Goal: Transaction & Acquisition: Book appointment/travel/reservation

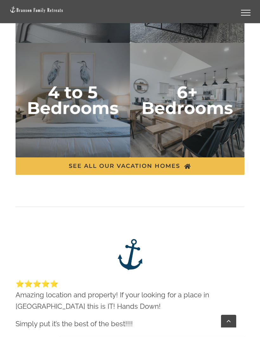
scroll to position [2178, 0]
click at [215, 113] on img "6 plus bedrooms" at bounding box center [187, 100] width 114 height 114
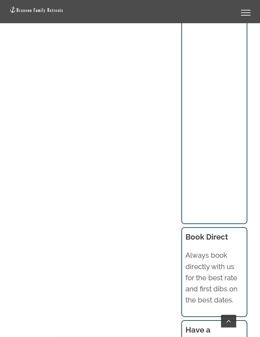
scroll to position [610, 0]
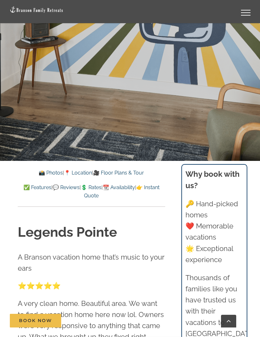
click at [41, 173] on link "📸 Photos" at bounding box center [51, 173] width 24 height 6
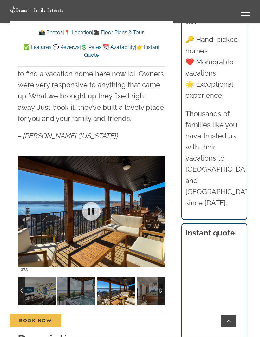
scroll to position [440, 0]
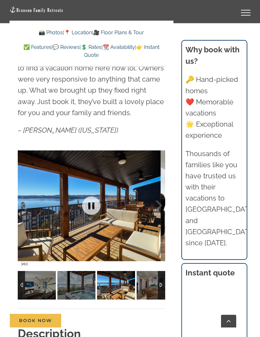
click at [148, 244] on div at bounding box center [91, 205] width 147 height 127
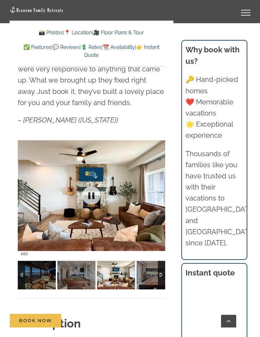
scroll to position [454, 0]
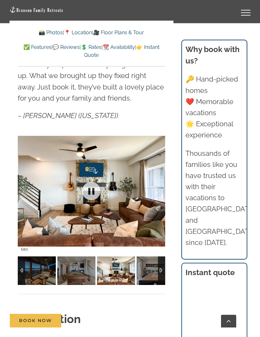
click at [140, 217] on div at bounding box center [91, 190] width 147 height 127
click at [94, 194] on link at bounding box center [91, 190] width 25 height 25
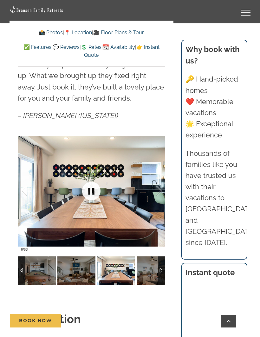
click at [92, 194] on link at bounding box center [91, 190] width 25 height 25
click at [92, 193] on link at bounding box center [91, 190] width 25 height 25
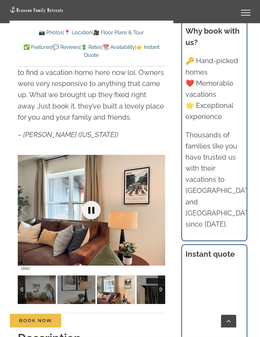
scroll to position [435, 0]
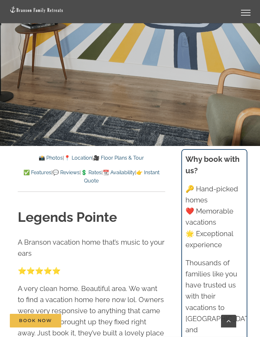
scroll to position [209, 0]
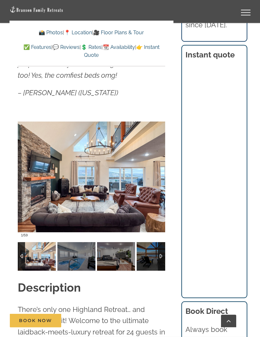
scroll to position [541, 0]
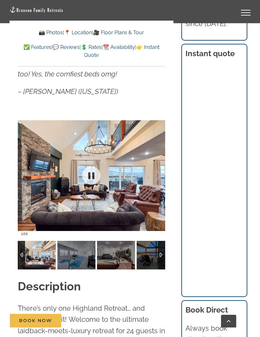
click at [98, 181] on link at bounding box center [91, 175] width 25 height 25
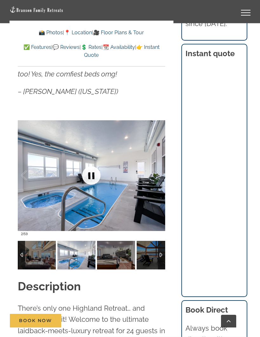
click at [128, 192] on div at bounding box center [91, 175] width 147 height 127
click at [92, 180] on link at bounding box center [91, 175] width 25 height 25
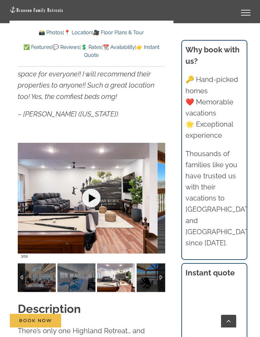
click at [138, 227] on div at bounding box center [91, 197] width 147 height 127
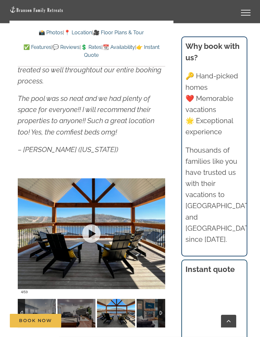
scroll to position [482, 0]
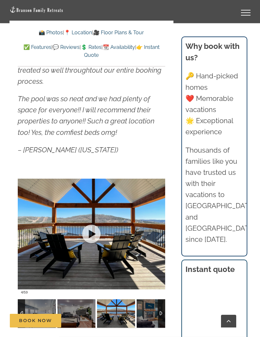
click at [147, 249] on div at bounding box center [152, 233] width 20 height 39
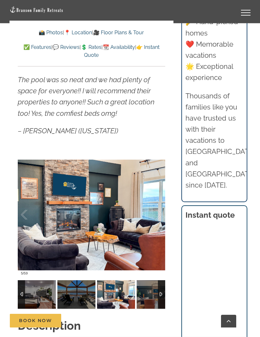
scroll to position [502, 0]
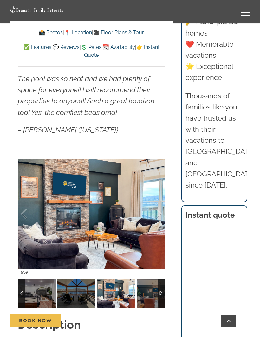
click at [185, 330] on iframe at bounding box center [213, 336] width 57 height 216
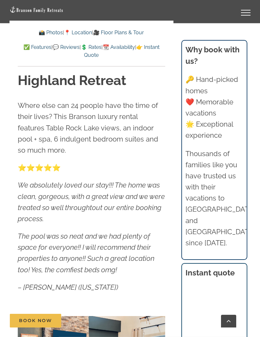
scroll to position [345, 0]
